Goal: Information Seeking & Learning: Learn about a topic

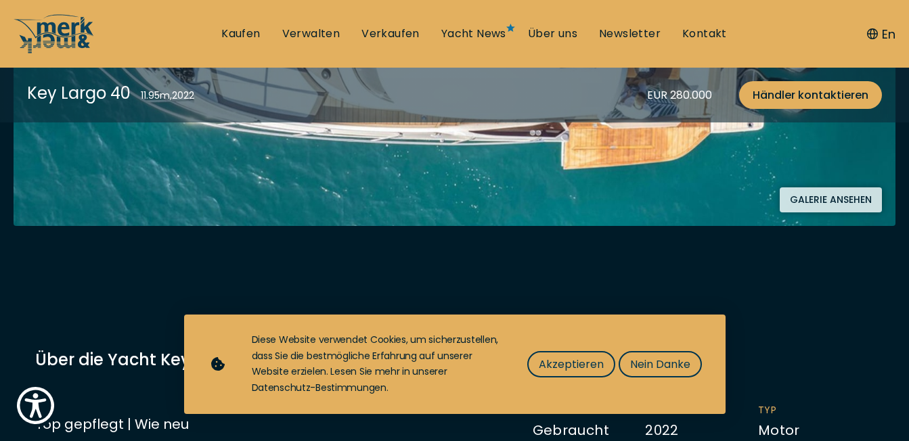
scroll to position [406, 0]
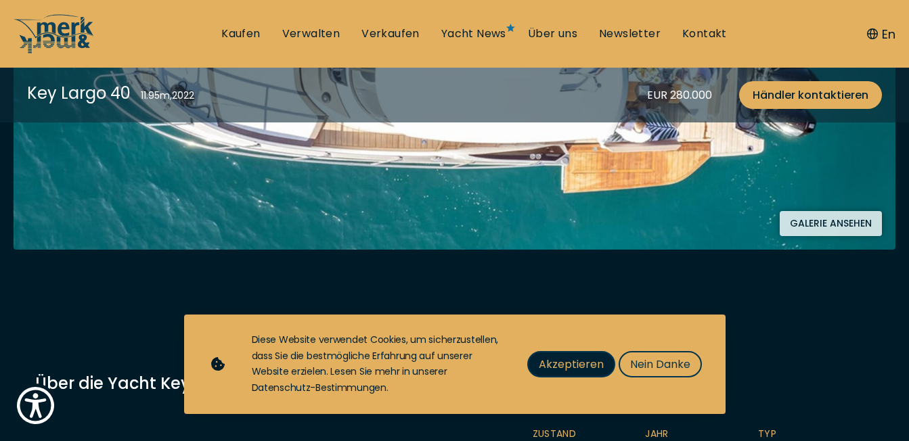
click at [556, 371] on span "Akzeptieren" at bounding box center [571, 364] width 65 height 17
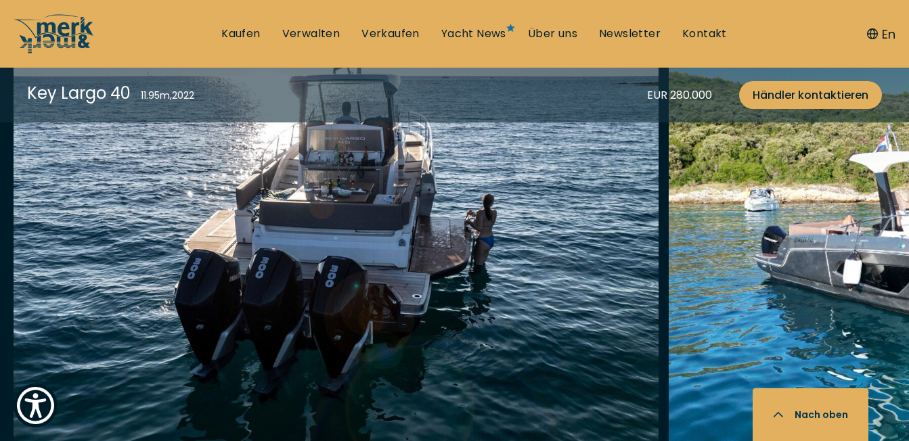
scroll to position [1828, 0]
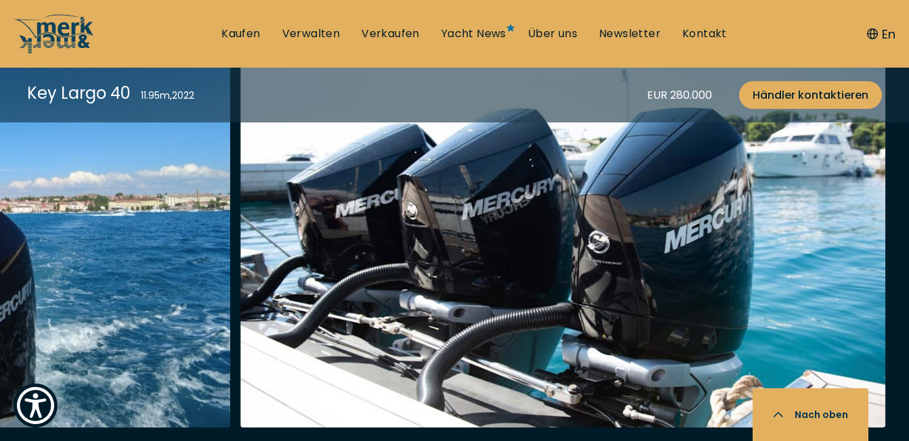
click at [64, 414] on div at bounding box center [454, 255] width 909 height 521
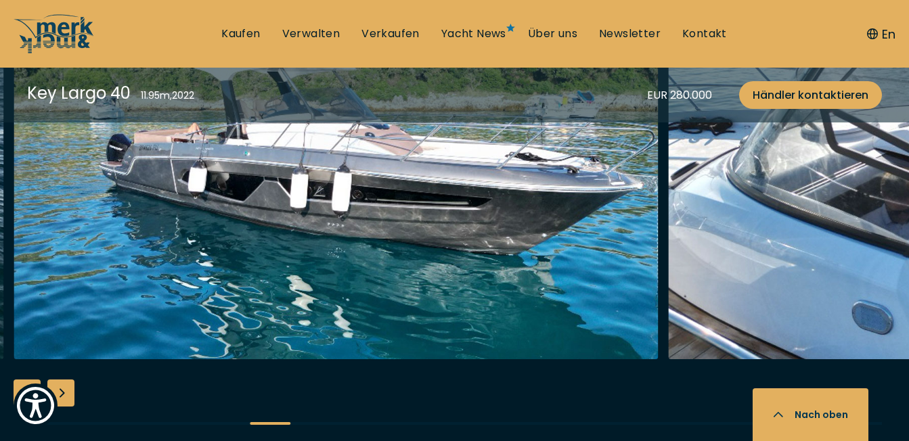
scroll to position [1896, 0]
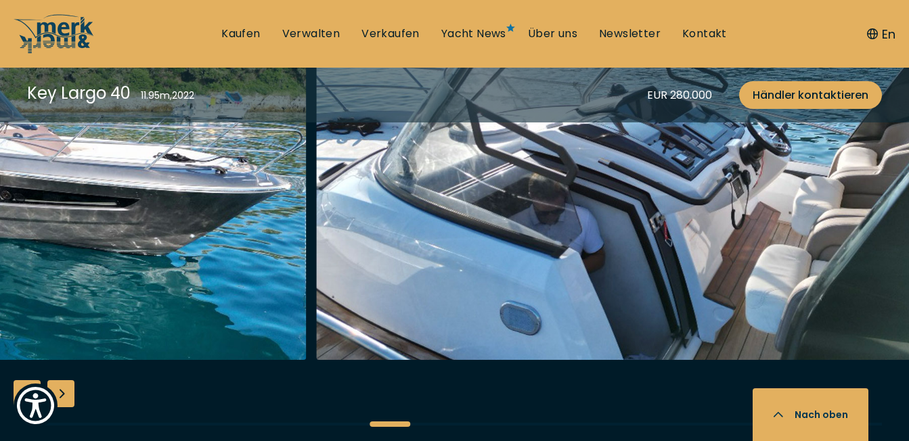
click at [370, 422] on div at bounding box center [390, 424] width 41 height 5
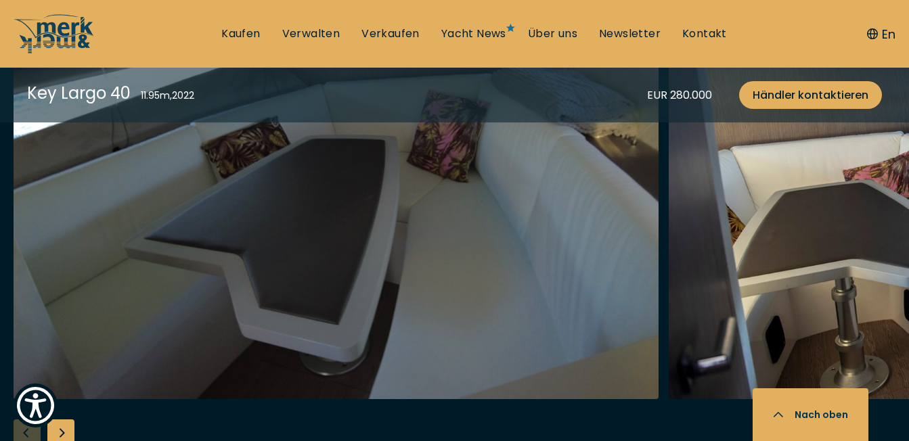
scroll to position [2572, 0]
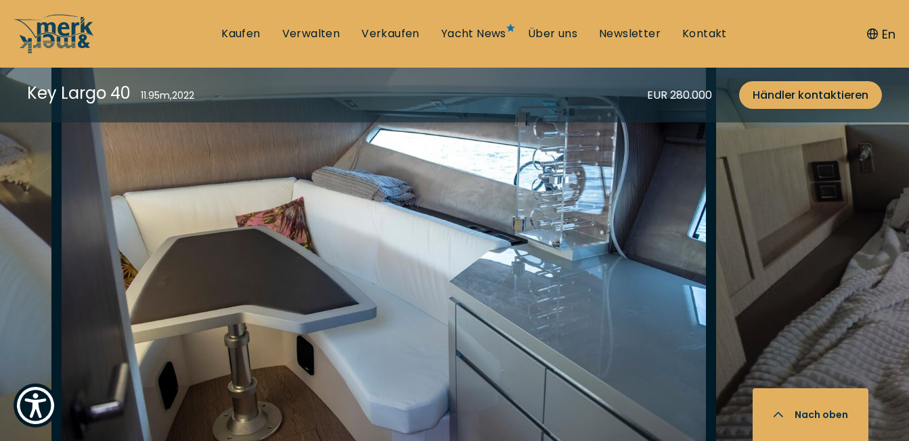
click at [316, 417] on div at bounding box center [454, 272] width 909 height 521
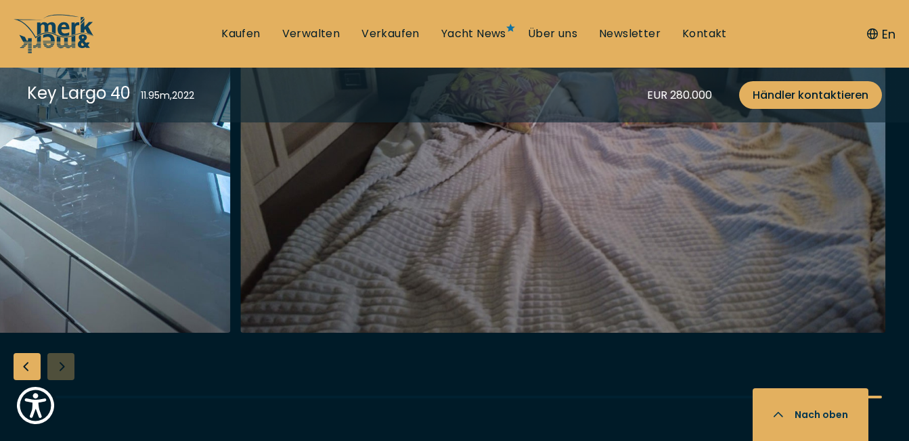
scroll to position [2708, 0]
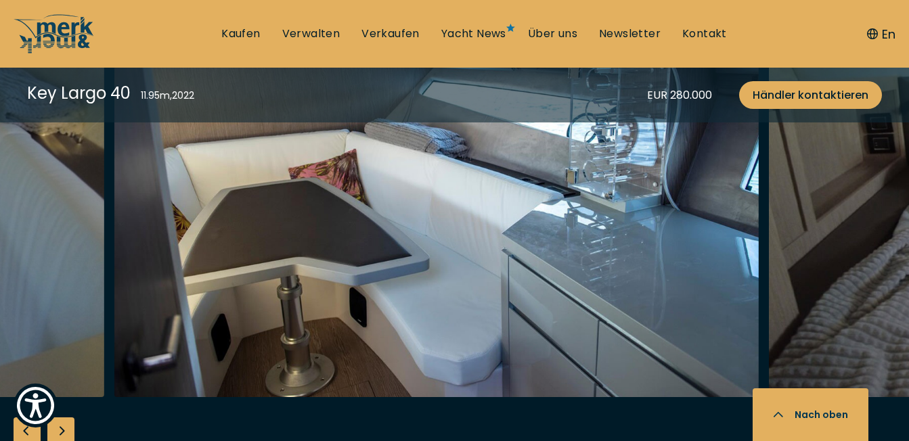
scroll to position [2640, 0]
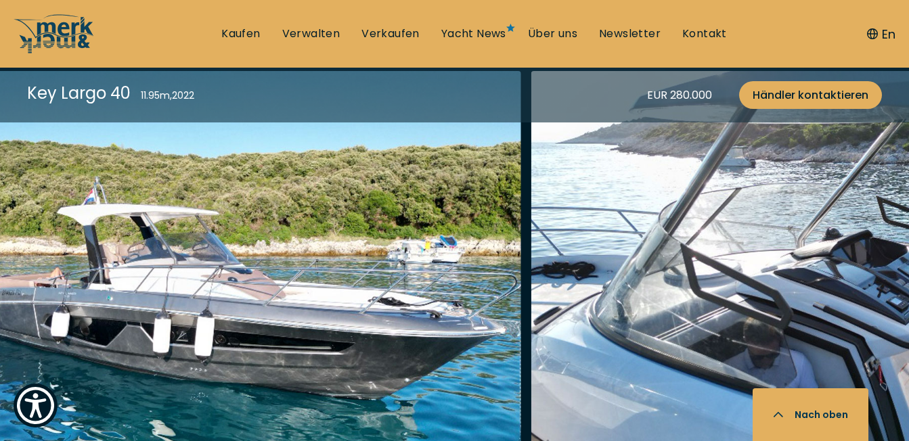
scroll to position [1760, 0]
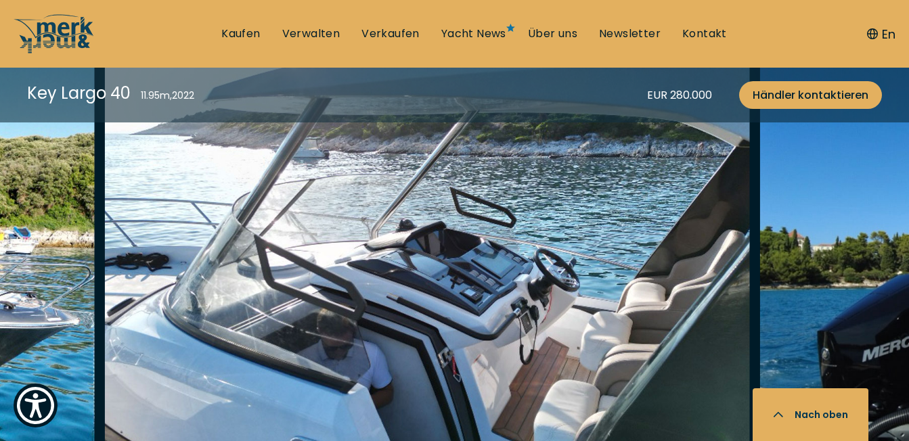
click at [381, 271] on img "button" at bounding box center [427, 278] width 645 height 433
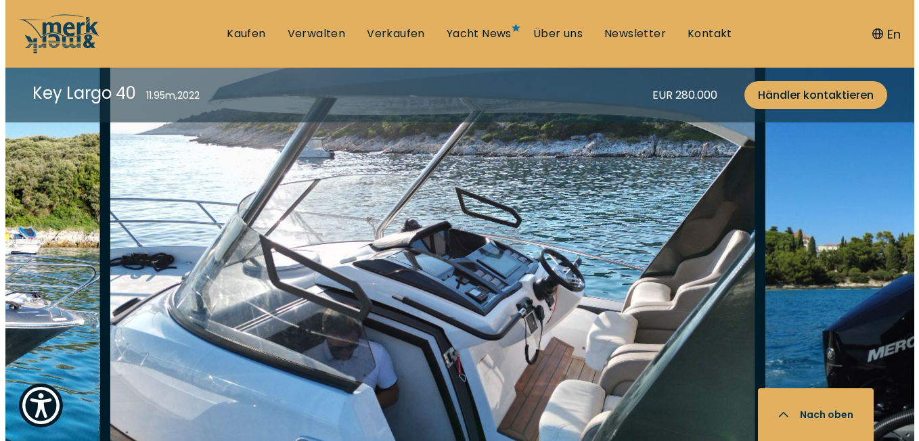
scroll to position [1764, 0]
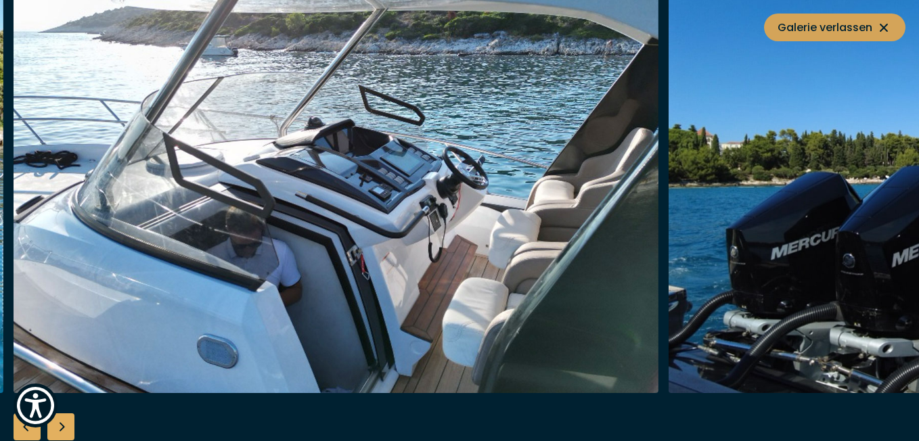
click at [885, 25] on icon at bounding box center [884, 28] width 16 height 16
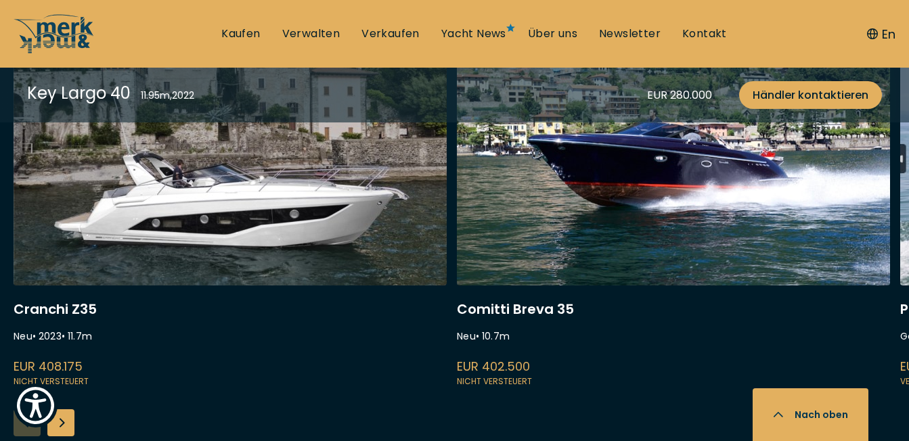
scroll to position [3719, 0]
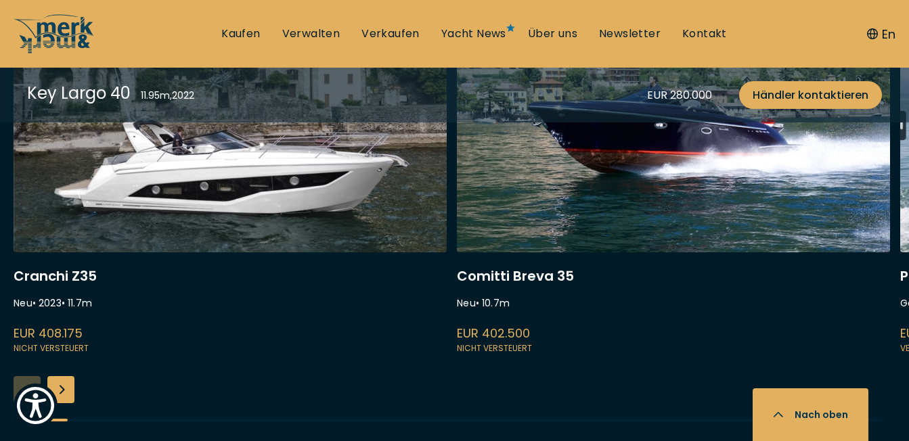
click at [60, 376] on div "Next slide" at bounding box center [60, 389] width 27 height 27
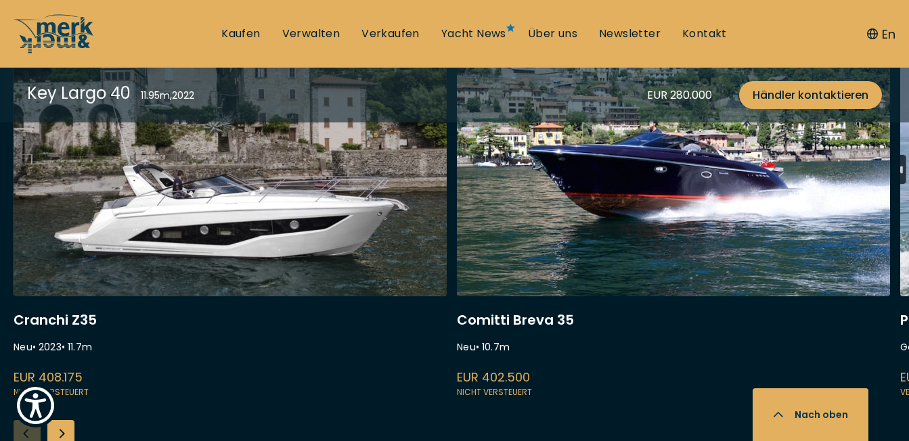
scroll to position [3651, 0]
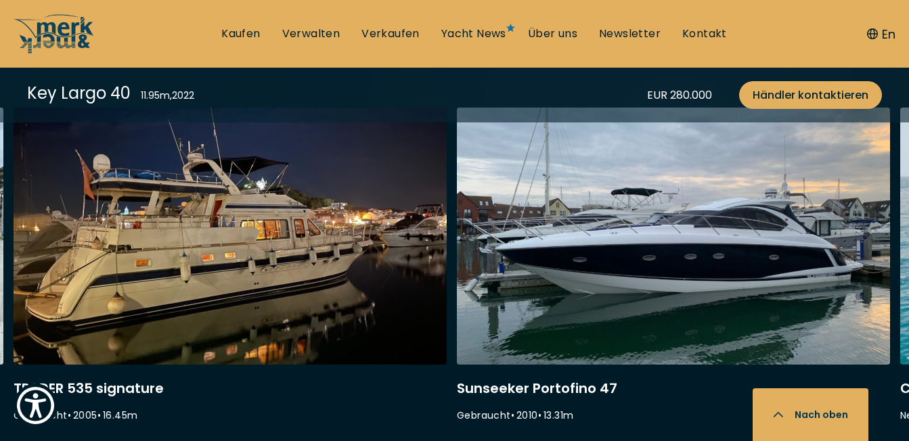
scroll to position [3583, 0]
